Goal: Information Seeking & Learning: Stay updated

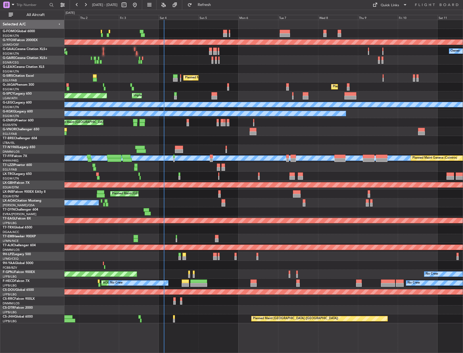
click at [181, 197] on div "AOG Maint Ostafyevo AOG Maint [GEOGRAPHIC_DATA] Owner No Crew Planned [GEOGRAPH…" at bounding box center [263, 171] width 398 height 303
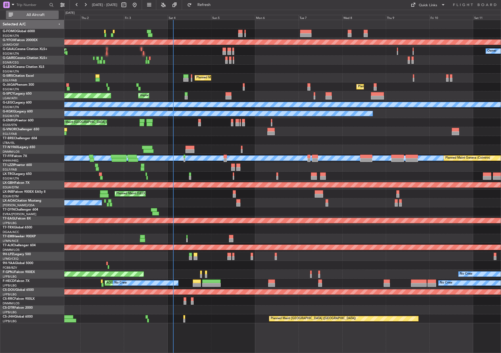
click at [34, 11] on button "All Aircraft" at bounding box center [32, 15] width 53 height 9
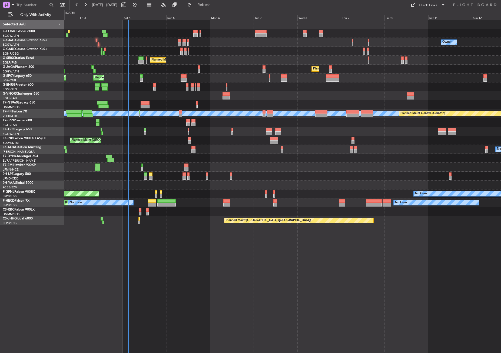
click at [235, 293] on div "Owner AOG Maint [GEOGRAPHIC_DATA] No Crew Owner Planned [GEOGRAPHIC_DATA] Plann…" at bounding box center [282, 186] width 437 height 333
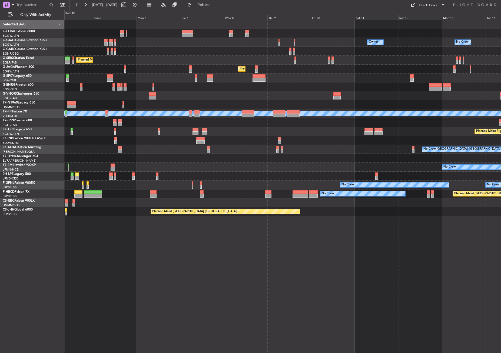
click at [222, 288] on div "Owner No Crew Owner Owner No Crew Planned Maint [GEOGRAPHIC_DATA] ([GEOGRAPHIC_…" at bounding box center [282, 186] width 437 height 333
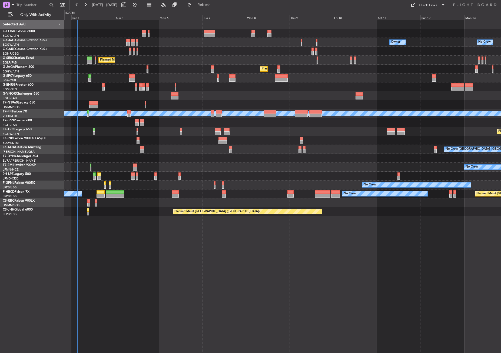
click at [267, 279] on div "Owner No Crew AOG Maint [GEOGRAPHIC_DATA] Owner Owner No Crew Planned [GEOGRAPH…" at bounding box center [282, 186] width 437 height 333
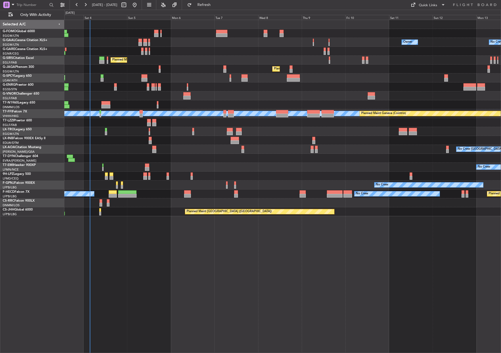
click at [194, 281] on div "Owner No Crew AOG Maint [GEOGRAPHIC_DATA] Owner Planned [GEOGRAPHIC_DATA] Plann…" at bounding box center [282, 186] width 437 height 333
click at [159, 259] on div "Owner No Crew AOG Maint [GEOGRAPHIC_DATA] Owner Planned [GEOGRAPHIC_DATA] Plann…" at bounding box center [282, 186] width 437 height 333
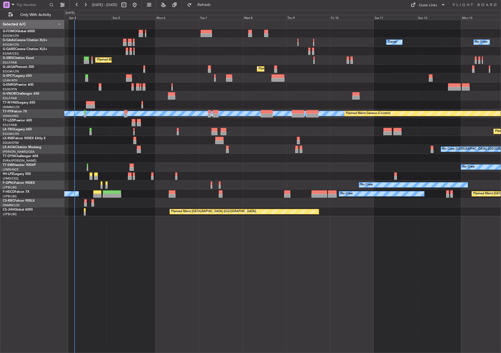
click at [140, 255] on div "Owner No Crew AOG Maint [GEOGRAPHIC_DATA] Owner Owner No Crew Planned Maint [GE…" at bounding box center [282, 186] width 437 height 333
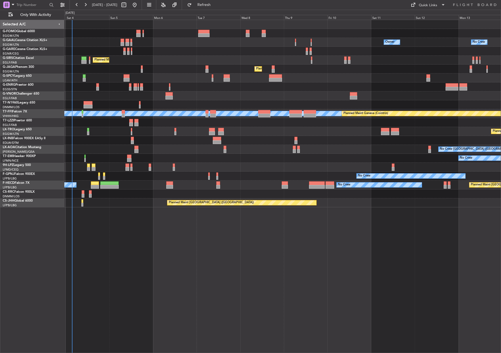
click at [140, 255] on div "Owner No Crew AOG Maint [GEOGRAPHIC_DATA] Owner Owner No Crew Planned Maint [GE…" at bounding box center [282, 186] width 437 height 333
click at [138, 266] on div "Owner No Crew AOG Maint [GEOGRAPHIC_DATA] Owner Owner No Crew Planned Maint [GE…" at bounding box center [282, 186] width 437 height 333
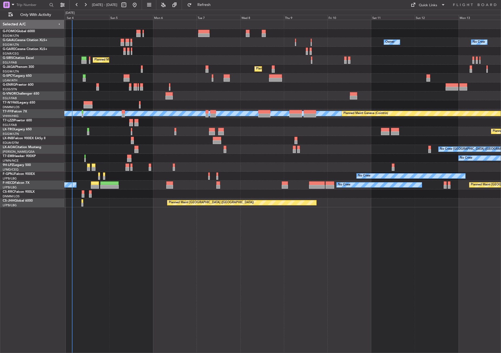
click at [135, 222] on div "Owner No Crew AOG Maint [GEOGRAPHIC_DATA] Owner Owner No Crew Planned Maint [GE…" at bounding box center [282, 186] width 437 height 333
click at [203, 233] on div "Owner No Crew AOG Maint [GEOGRAPHIC_DATA] Owner Owner No Crew Planned Maint [GE…" at bounding box center [282, 186] width 437 height 333
click at [291, 288] on div "Owner No Crew AOG Maint [GEOGRAPHIC_DATA] Owner Owner No Crew Planned Maint [GE…" at bounding box center [282, 186] width 437 height 333
click at [226, 222] on div "Owner No Crew AOG Maint [GEOGRAPHIC_DATA] Owner Owner No Crew Planned Maint [GE…" at bounding box center [282, 186] width 437 height 333
click at [226, 228] on div "Owner No Crew AOG Maint [GEOGRAPHIC_DATA] Owner Owner No Crew Planned Maint [GE…" at bounding box center [282, 186] width 437 height 333
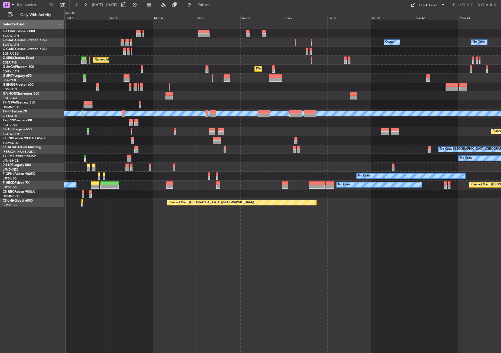
click at [115, 235] on div "Owner No Crew AOG Maint [GEOGRAPHIC_DATA] Owner Owner No Crew Planned Maint [GE…" at bounding box center [282, 186] width 437 height 333
click at [359, 271] on div "Owner No Crew AOG Maint [GEOGRAPHIC_DATA] Owner Owner No Crew Planned Maint [GE…" at bounding box center [282, 186] width 437 height 333
click at [158, 288] on div "Owner No Crew AOG Maint [GEOGRAPHIC_DATA] Owner Owner No Crew Planned Maint [GE…" at bounding box center [282, 186] width 437 height 333
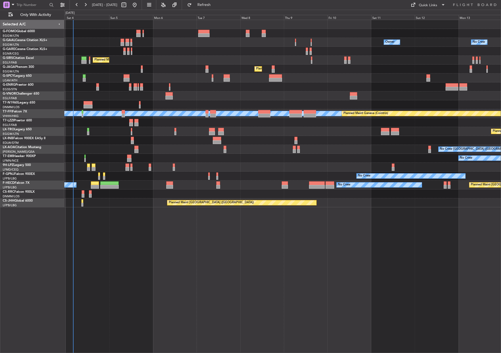
click at [158, 288] on div "Owner No Crew AOG Maint [GEOGRAPHIC_DATA] Owner Owner No Crew Planned Maint [GE…" at bounding box center [282, 186] width 437 height 333
click at [247, 277] on div "Owner No Crew AOG Maint [GEOGRAPHIC_DATA] Owner Owner No Crew Planned Maint [GE…" at bounding box center [282, 186] width 437 height 333
click at [154, 235] on div "Owner No Crew AOG Maint [GEOGRAPHIC_DATA] Owner Owner No Crew Planned Maint [GE…" at bounding box center [282, 186] width 437 height 333
click at [159, 91] on div at bounding box center [282, 95] width 437 height 9
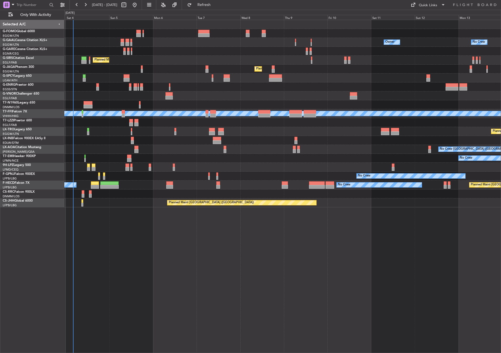
click at [91, 270] on div "Owner No Crew AOG Maint [GEOGRAPHIC_DATA] Owner Owner No Crew Planned Maint [GE…" at bounding box center [282, 186] width 437 height 333
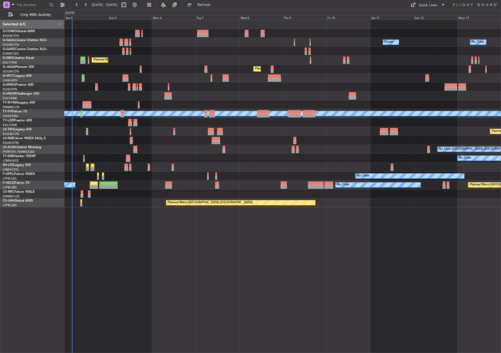
click at [128, 276] on div "Owner No Crew AOG Maint [GEOGRAPHIC_DATA] Owner Owner No Crew Planned Maint [GE…" at bounding box center [282, 186] width 437 height 333
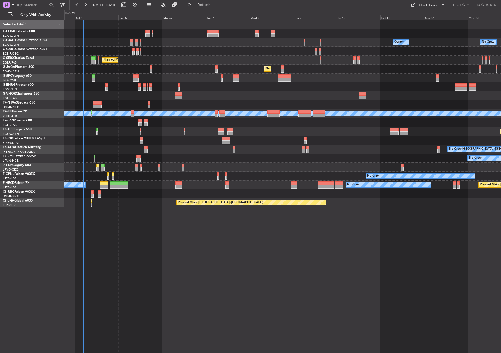
click at [183, 147] on div "No Crew [GEOGRAPHIC_DATA] ([GEOGRAPHIC_DATA]) No Crew [GEOGRAPHIC_DATA] ([GEOGR…" at bounding box center [282, 149] width 437 height 9
click at [168, 205] on div "Planned Maint [GEOGRAPHIC_DATA] ([GEOGRAPHIC_DATA])" at bounding box center [282, 203] width 437 height 9
click at [161, 206] on div "Planned Maint [GEOGRAPHIC_DATA] ([GEOGRAPHIC_DATA])" at bounding box center [282, 203] width 437 height 9
click at [153, 287] on div "Owner No Crew AOG Maint [GEOGRAPHIC_DATA] Owner Planned [GEOGRAPHIC_DATA] Plann…" at bounding box center [282, 186] width 437 height 333
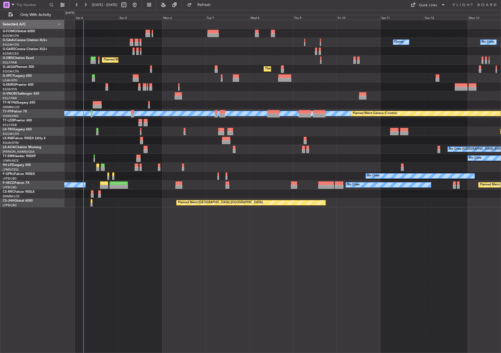
click at [153, 287] on div "Owner No Crew AOG Maint [GEOGRAPHIC_DATA] Owner Planned [GEOGRAPHIC_DATA] Plann…" at bounding box center [282, 186] width 437 height 333
click at [176, 288] on div "Owner No Crew AOG Maint [GEOGRAPHIC_DATA] Owner Planned [GEOGRAPHIC_DATA] Plann…" at bounding box center [282, 186] width 437 height 333
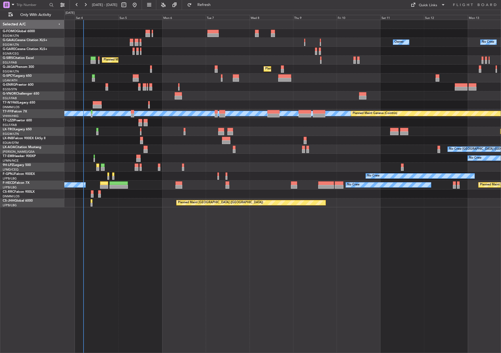
click at [176, 288] on div "Owner No Crew AOG Maint [GEOGRAPHIC_DATA] Owner Planned [GEOGRAPHIC_DATA] Plann…" at bounding box center [282, 186] width 437 height 333
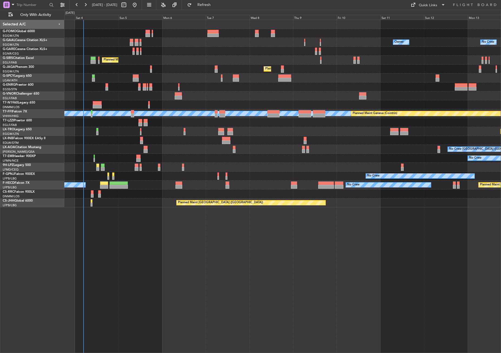
click at [176, 288] on div "Owner No Crew AOG Maint [GEOGRAPHIC_DATA] Owner Planned [GEOGRAPHIC_DATA] Plann…" at bounding box center [282, 186] width 437 height 333
click at [216, 6] on span "Refresh" at bounding box center [204, 5] width 23 height 4
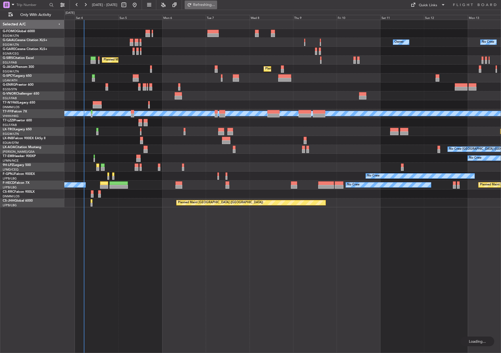
click at [216, 4] on span "Refreshing..." at bounding box center [204, 5] width 23 height 4
click at [101, 241] on div "Owner No Crew AOG Maint [GEOGRAPHIC_DATA] Owner Planned [GEOGRAPHIC_DATA] Plann…" at bounding box center [282, 186] width 437 height 333
click at [184, 236] on div "Owner No Crew AOG Maint [GEOGRAPHIC_DATA] Owner Planned [GEOGRAPHIC_DATA] Plann…" at bounding box center [282, 186] width 437 height 333
click at [215, 253] on div "Owner No Crew AOG Maint [GEOGRAPHIC_DATA] Owner Planned [GEOGRAPHIC_DATA] Plann…" at bounding box center [282, 186] width 437 height 333
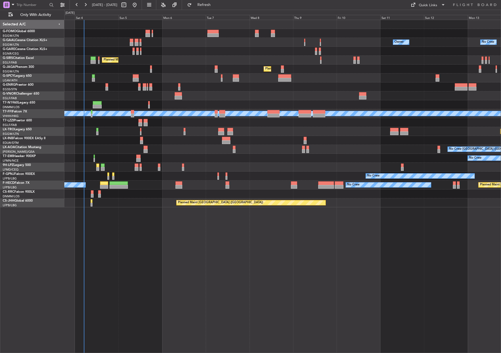
click at [336, 276] on div "Owner No Crew AOG Maint [GEOGRAPHIC_DATA] Owner Planned [GEOGRAPHIC_DATA] Plann…" at bounding box center [282, 186] width 437 height 333
click at [178, 239] on div "Owner No Crew AOG Maint [GEOGRAPHIC_DATA] Owner Planned [GEOGRAPHIC_DATA] Plann…" at bounding box center [282, 186] width 437 height 333
click at [204, 279] on div "Owner No Crew AOG Maint [GEOGRAPHIC_DATA] Owner Planned [GEOGRAPHIC_DATA] Plann…" at bounding box center [282, 186] width 437 height 333
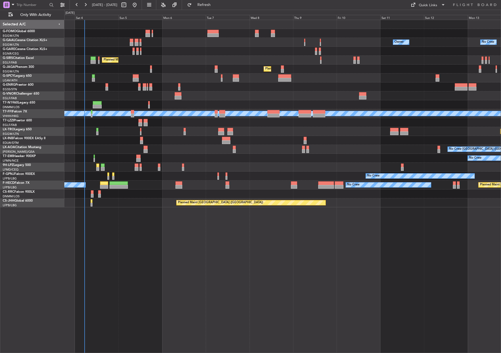
click at [146, 291] on div "Owner No Crew AOG Maint [GEOGRAPHIC_DATA] Owner Planned [GEOGRAPHIC_DATA] Plann…" at bounding box center [282, 186] width 437 height 333
click at [146, 289] on div "Owner No Crew AOG Maint [GEOGRAPHIC_DATA] Owner Planned [GEOGRAPHIC_DATA] Plann…" at bounding box center [282, 186] width 437 height 333
click at [152, 227] on div "Owner No Crew AOG Maint [GEOGRAPHIC_DATA] Owner Planned [GEOGRAPHIC_DATA] Plann…" at bounding box center [282, 186] width 437 height 333
click at [125, 229] on div "Owner No Crew AOG Maint [GEOGRAPHIC_DATA] Owner Planned [GEOGRAPHIC_DATA] Plann…" at bounding box center [282, 186] width 437 height 333
click at [149, 190] on div at bounding box center [282, 194] width 437 height 9
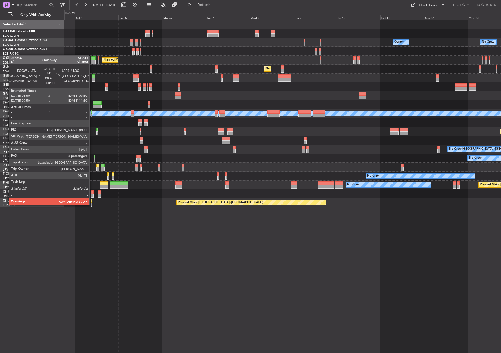
click at [92, 204] on div at bounding box center [92, 205] width 2 height 4
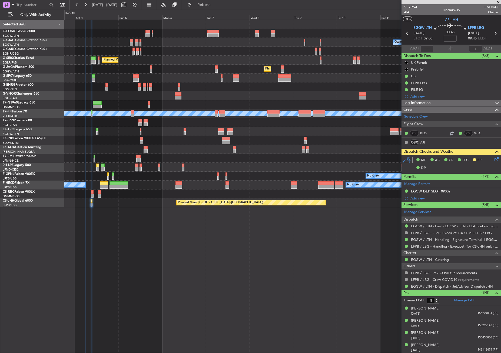
click at [140, 257] on div "Owner No Crew AOG Maint [GEOGRAPHIC_DATA] Owner Planned [GEOGRAPHIC_DATA] Plann…" at bounding box center [282, 186] width 437 height 333
click at [130, 247] on div "Owner No Crew AOG Maint [GEOGRAPHIC_DATA] Owner Planned [GEOGRAPHIC_DATA] Plann…" at bounding box center [282, 186] width 437 height 333
click at [240, 297] on div "Owner No Crew AOG Maint [GEOGRAPHIC_DATA] Owner Planned [GEOGRAPHIC_DATA] Plann…" at bounding box center [282, 186] width 437 height 333
click at [156, 255] on div "Owner No Crew AOG Maint [GEOGRAPHIC_DATA] Owner Planned [GEOGRAPHIC_DATA] Plann…" at bounding box center [282, 186] width 437 height 333
click at [148, 254] on div "Owner No Crew AOG Maint [GEOGRAPHIC_DATA] Owner Planned [GEOGRAPHIC_DATA] Plann…" at bounding box center [282, 186] width 437 height 333
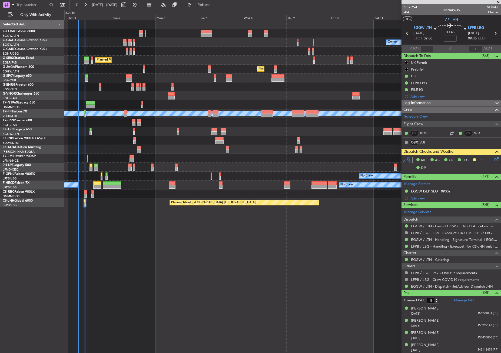
click at [141, 255] on div "Owner No Crew AOG Maint [GEOGRAPHIC_DATA] Owner Owner No Crew Planned Maint [GE…" at bounding box center [282, 186] width 437 height 333
